Goal: Book appointment/travel/reservation

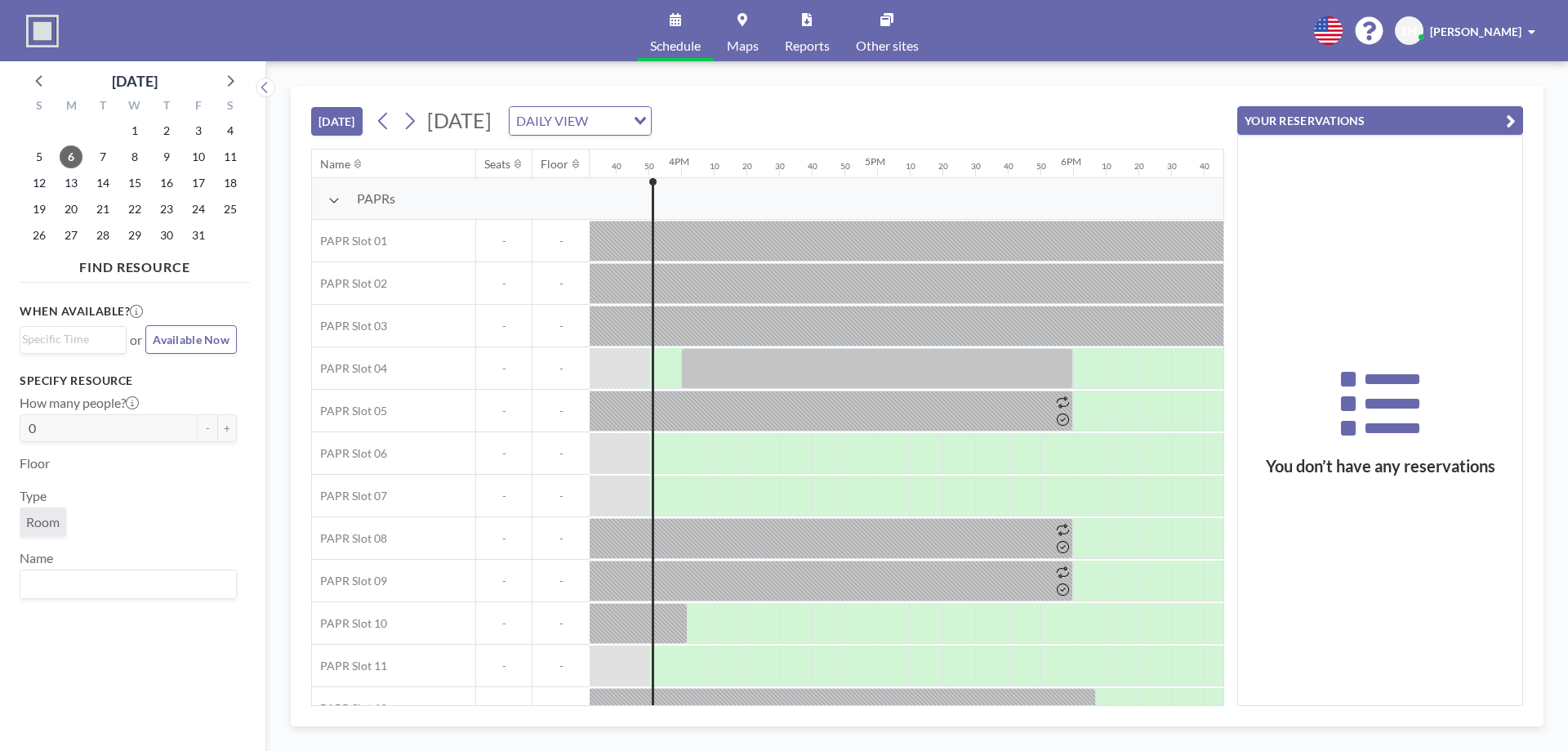
scroll to position [0, 3071]
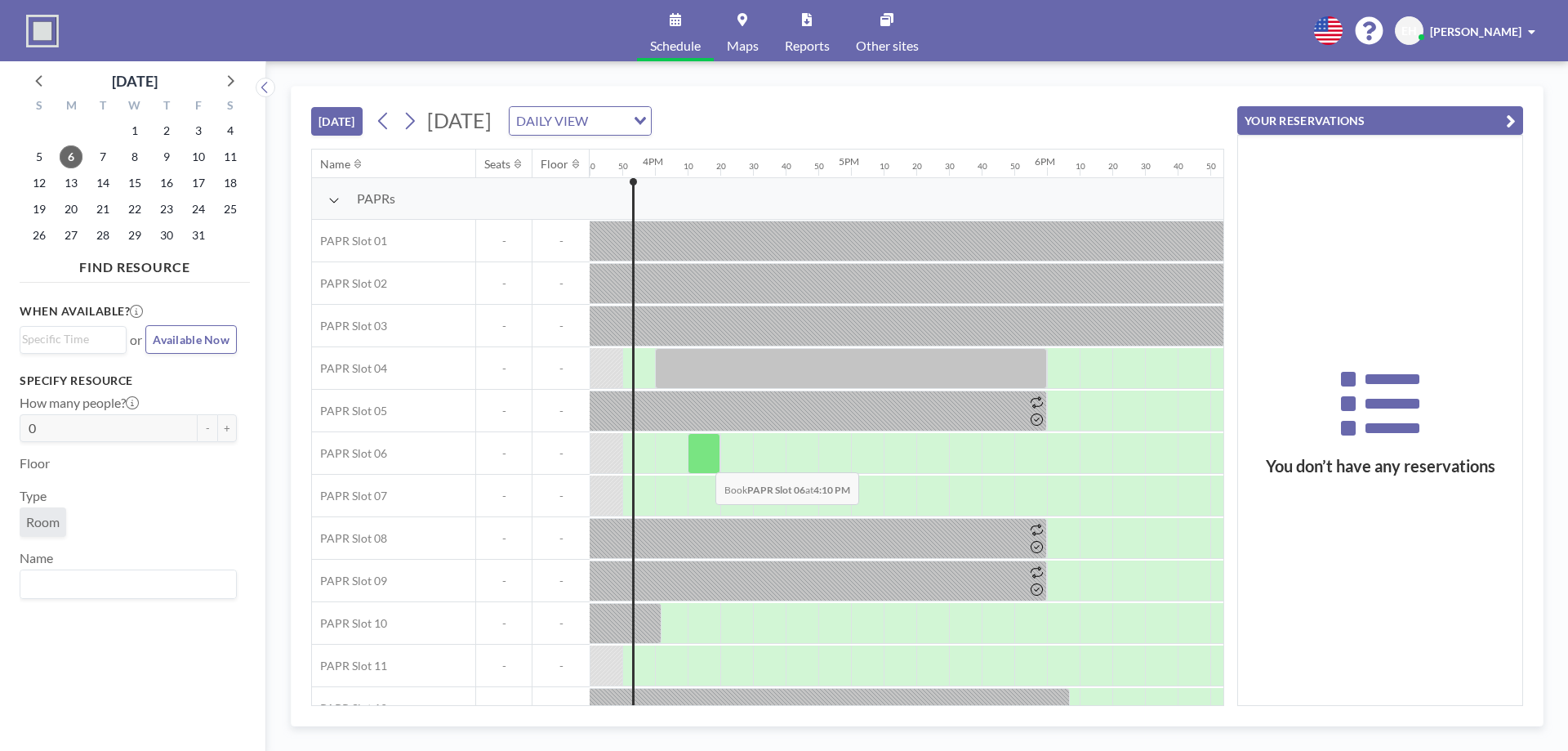
click at [702, 460] on div at bounding box center [704, 453] width 33 height 41
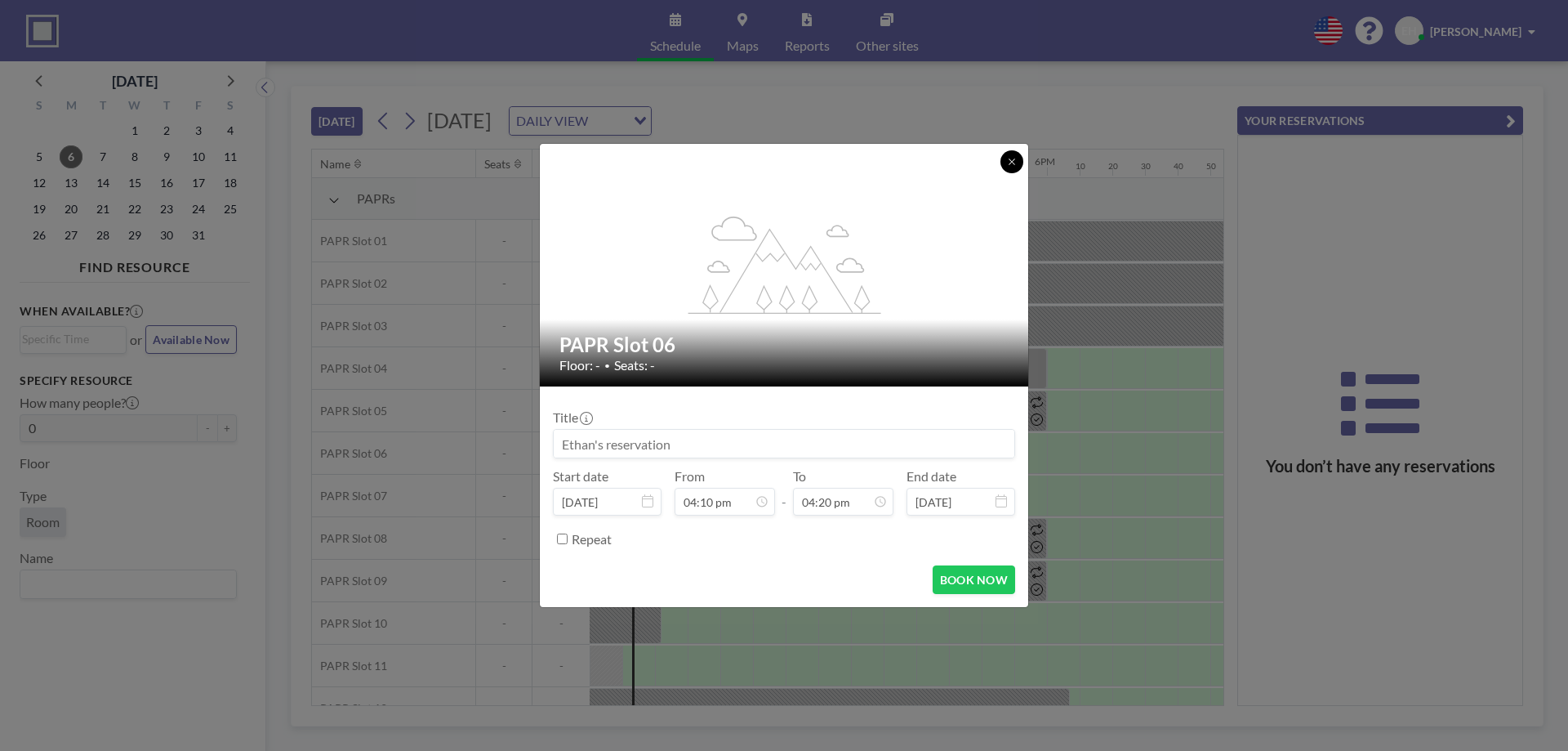
click at [1020, 170] on button at bounding box center [1012, 162] width 23 height 23
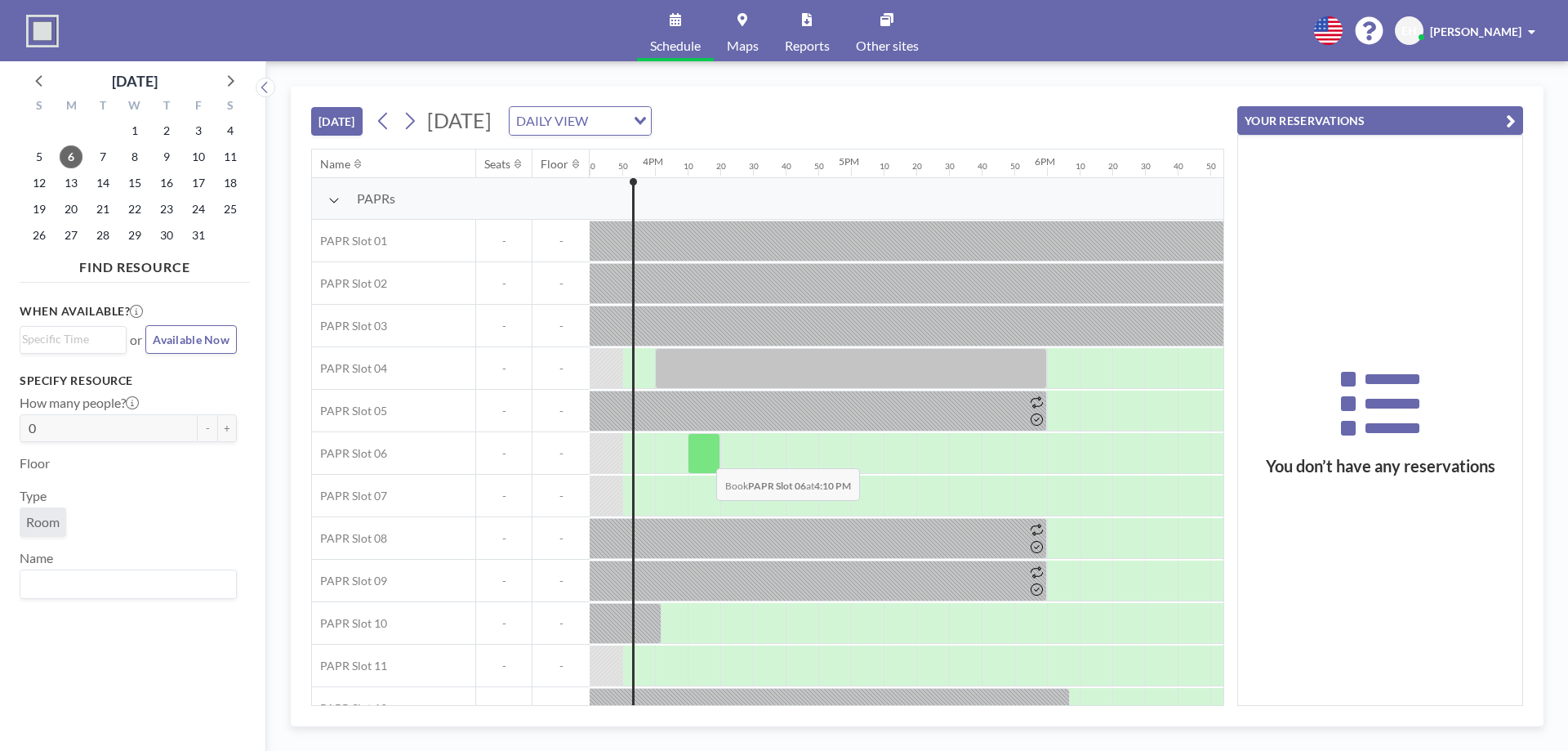
click at [703, 456] on div at bounding box center [704, 453] width 33 height 41
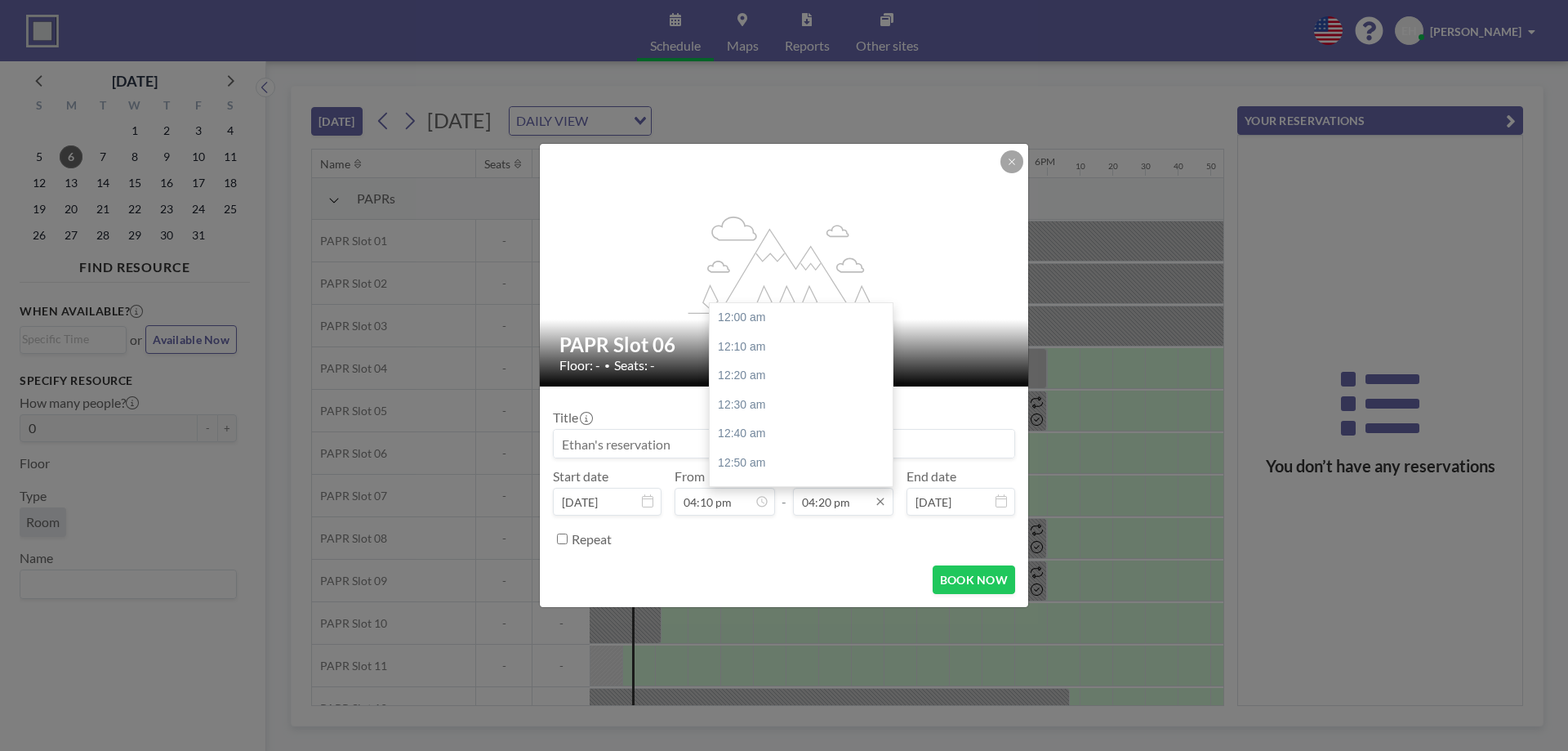
scroll to position [2849, 0]
click at [852, 505] on input "04:20 pm" at bounding box center [844, 501] width 101 height 27
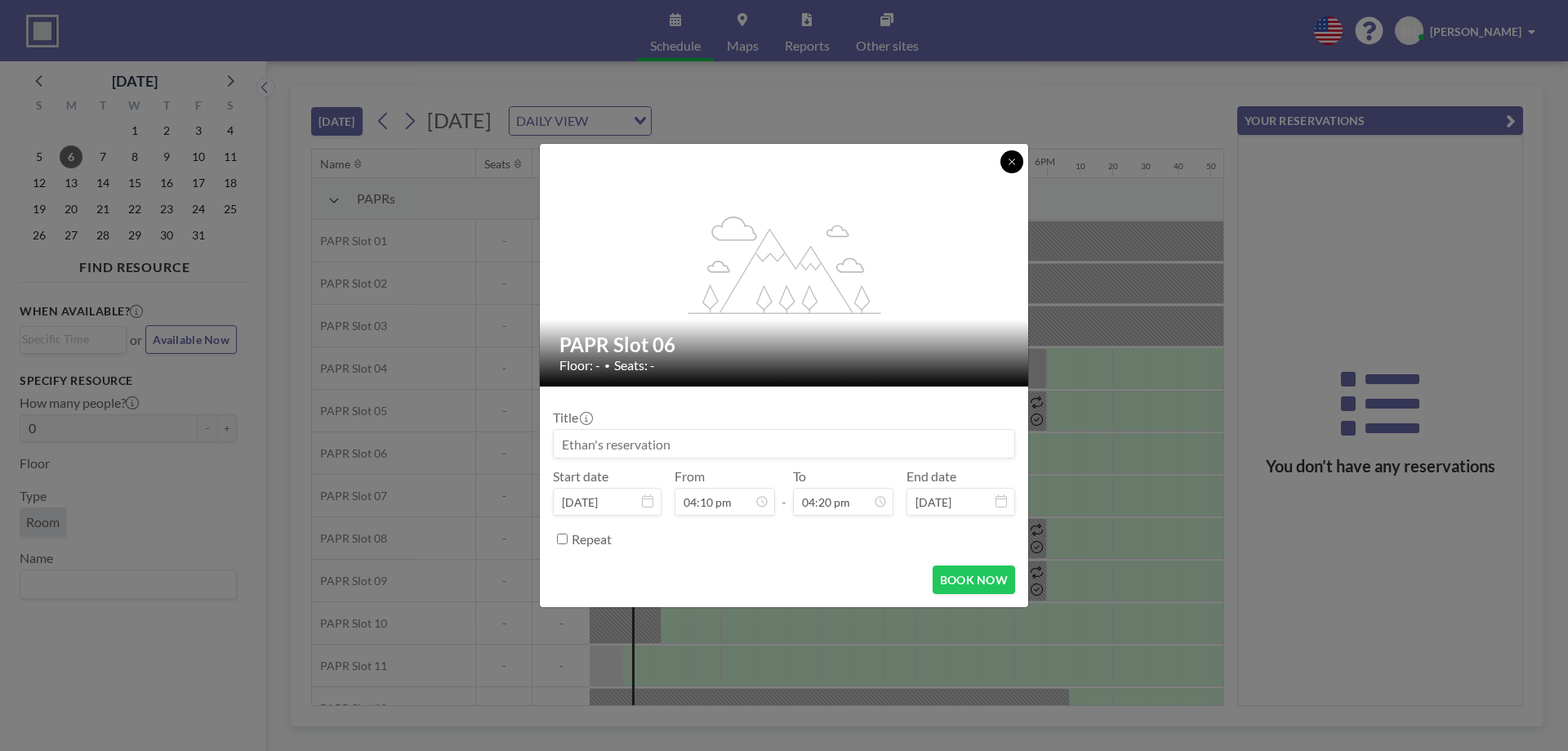
click at [1020, 163] on button at bounding box center [1012, 162] width 23 height 23
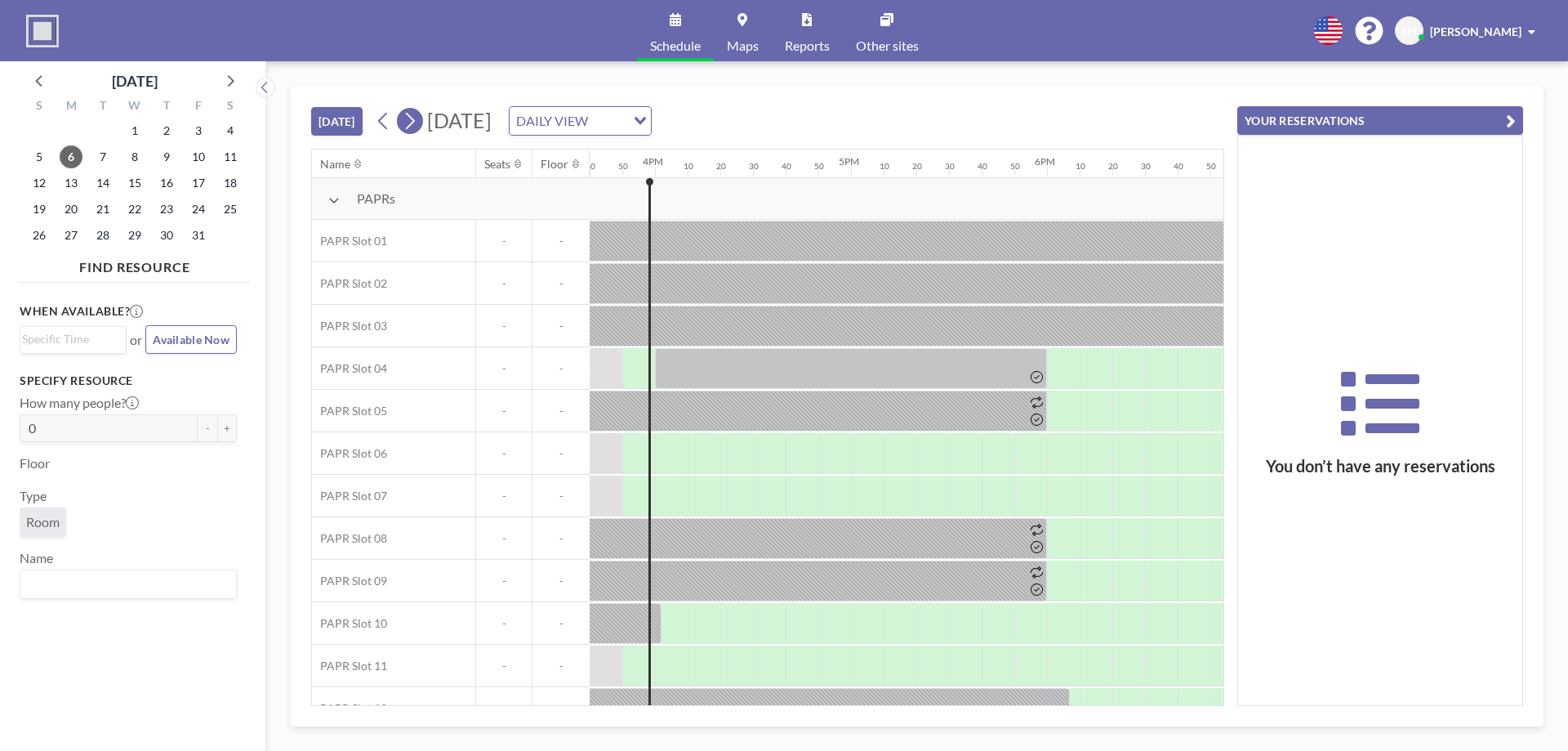
click at [407, 118] on icon at bounding box center [409, 121] width 16 height 25
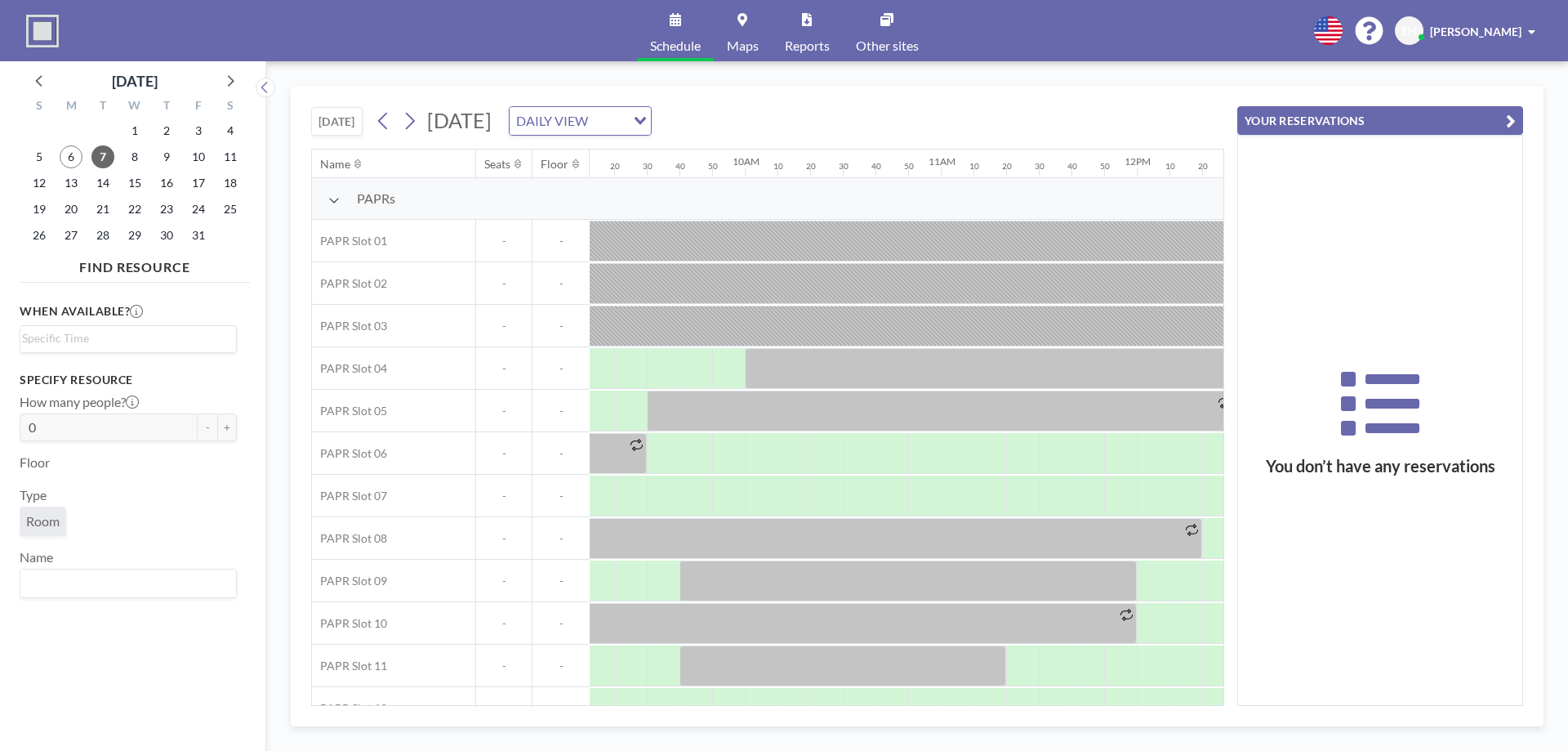
scroll to position [0, 1823]
click at [387, 123] on icon at bounding box center [384, 121] width 16 height 25
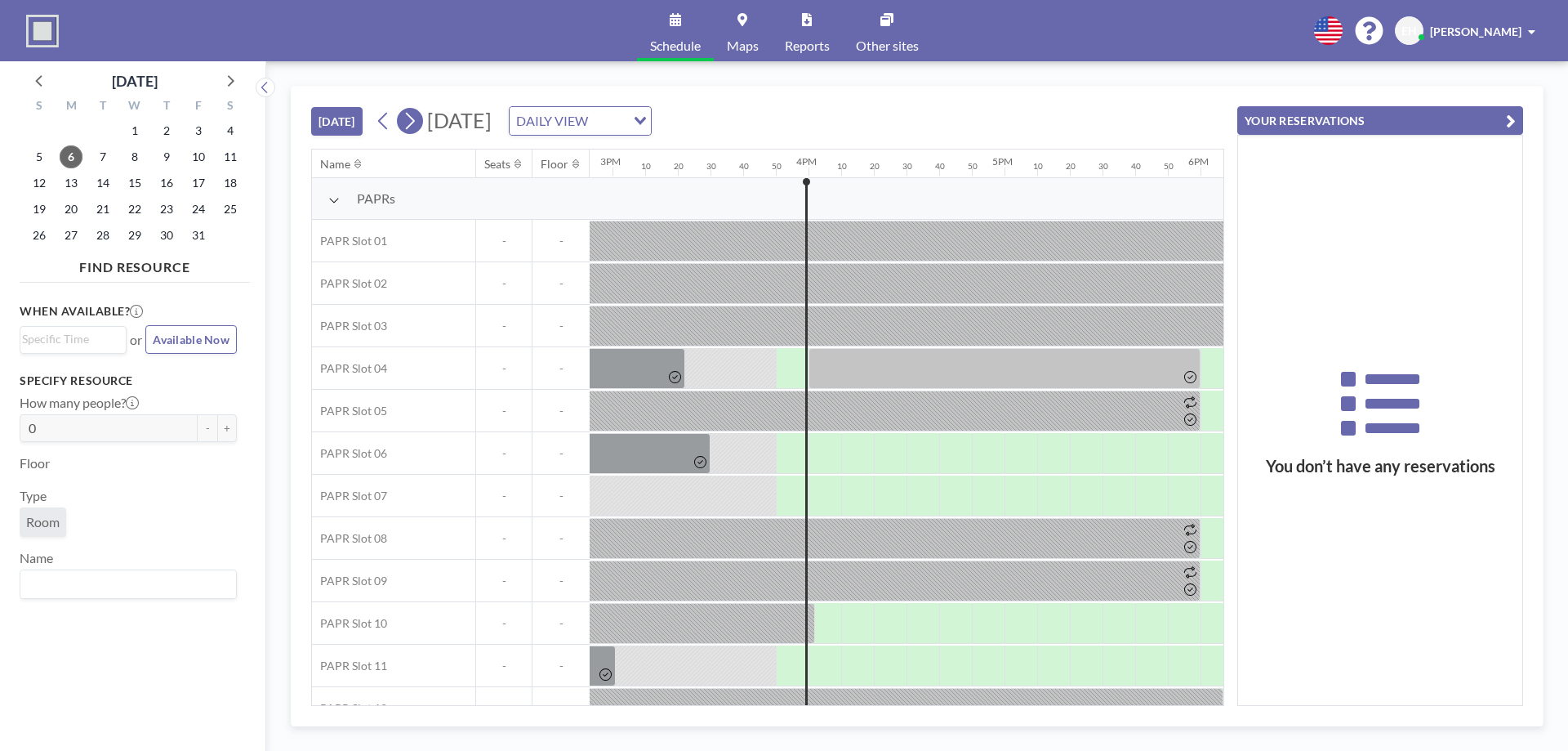
scroll to position [0, 3048]
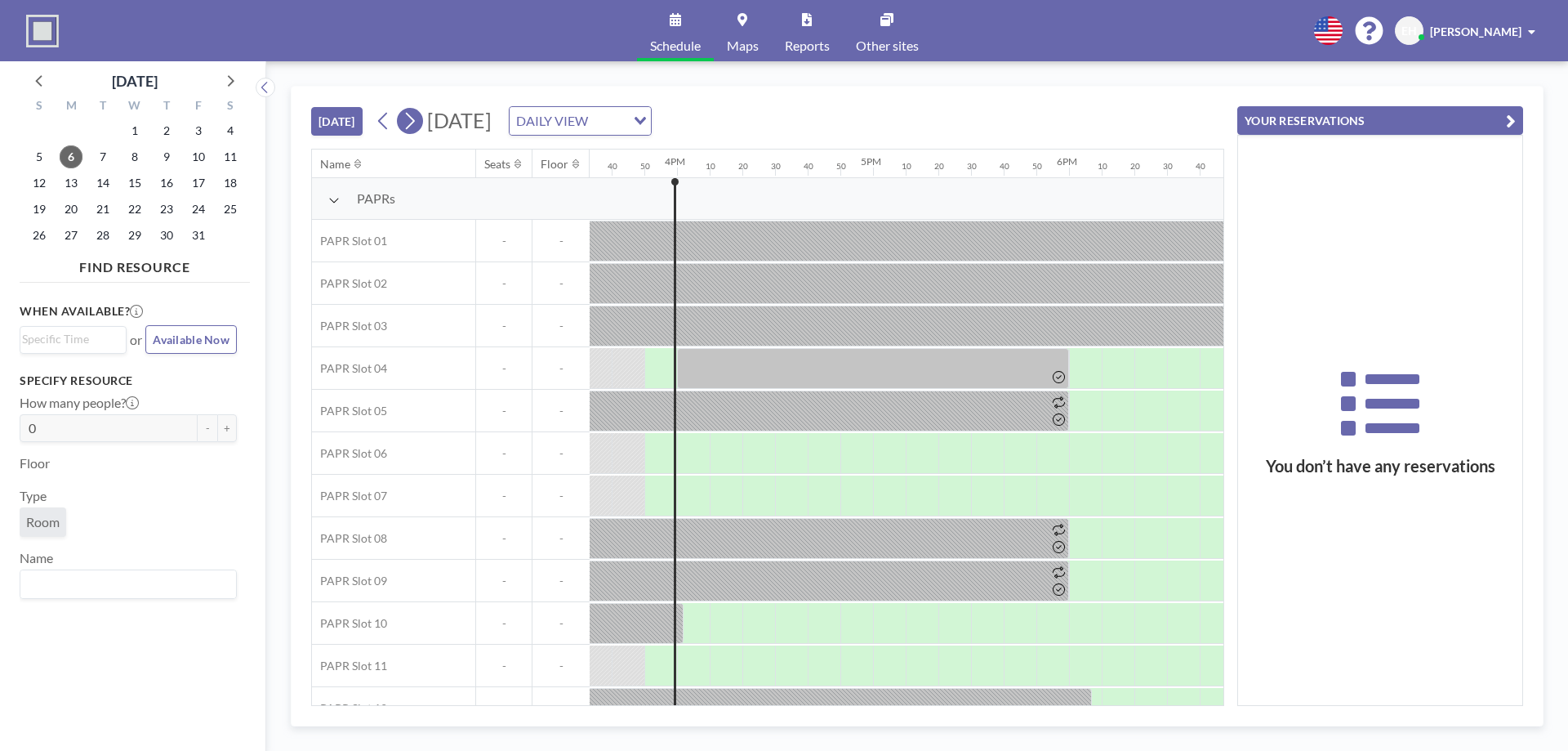
click at [412, 123] on icon at bounding box center [409, 121] width 16 height 25
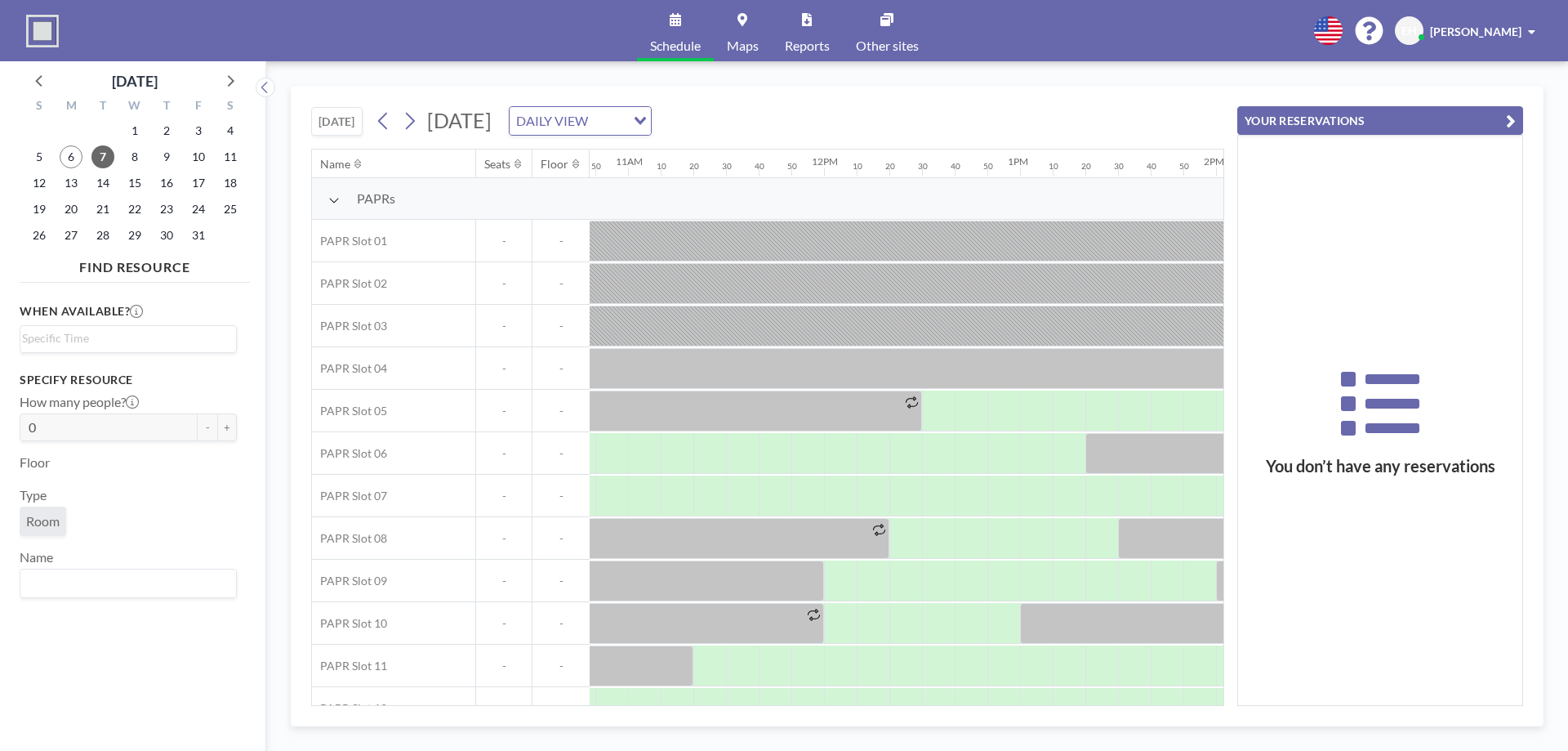
scroll to position [0, 2072]
